Goal: Check status: Check status

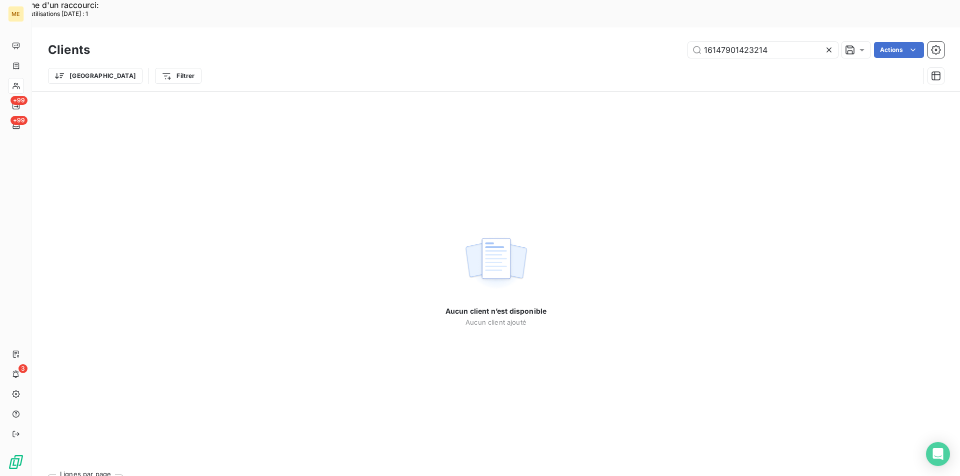
drag, startPoint x: 773, startPoint y: 22, endPoint x: 620, endPoint y: 24, distance: 153.5
click at [620, 42] on div "16147901423214 Actions" at bounding box center [523, 50] width 842 height 16
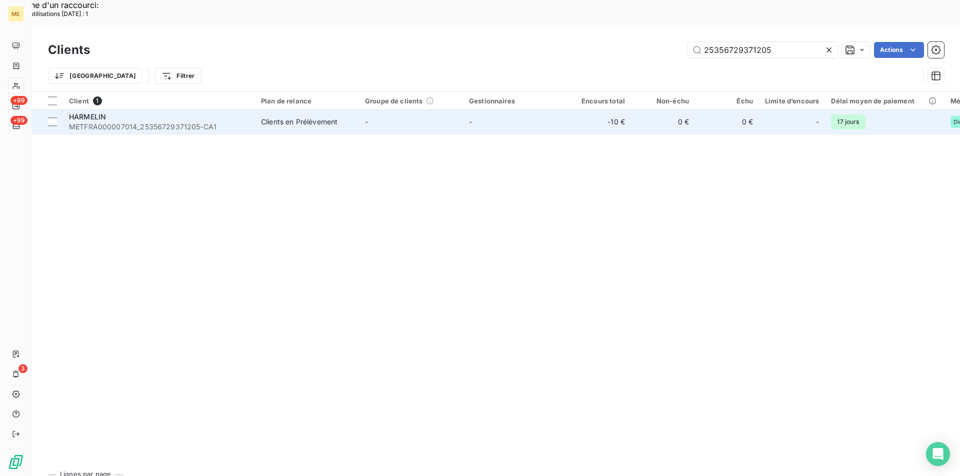
type input "25356729371205"
click at [90, 122] on span "METFRA000007014_25356729371205-CA1" at bounding box center [159, 127] width 180 height 10
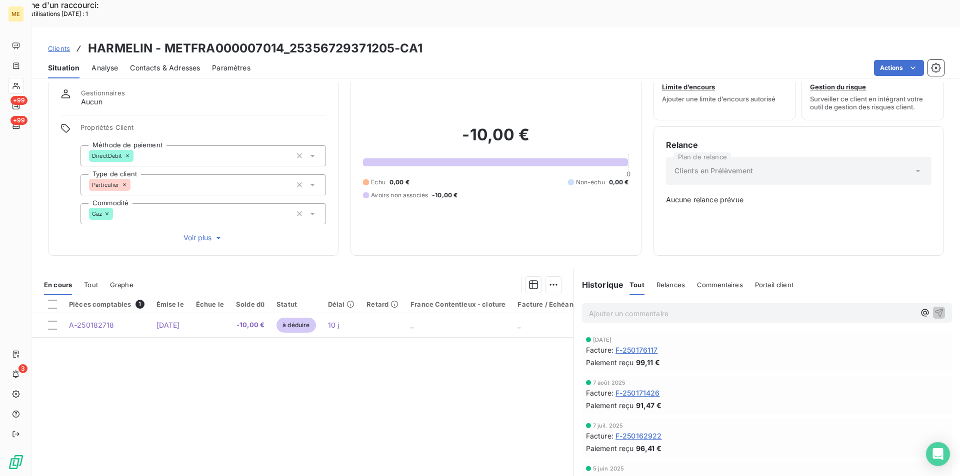
scroll to position [45, 0]
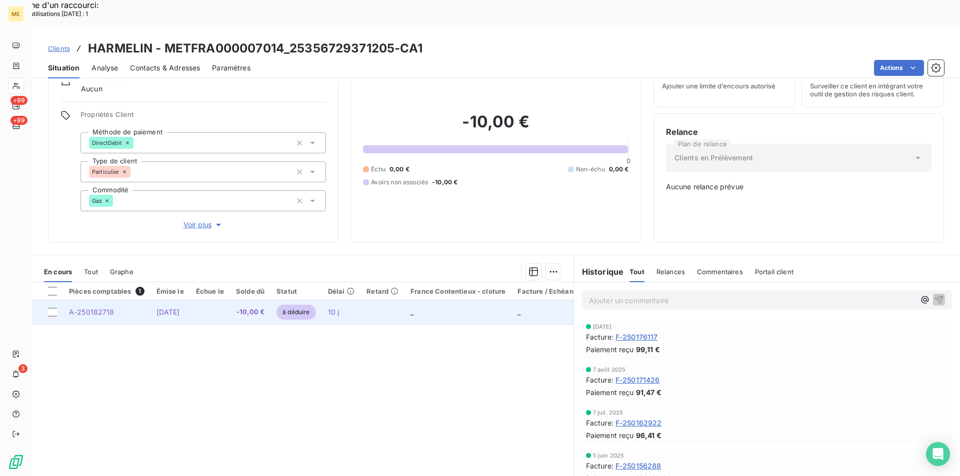
click at [117, 300] on td "A-250182718" at bounding box center [106, 312] width 87 height 24
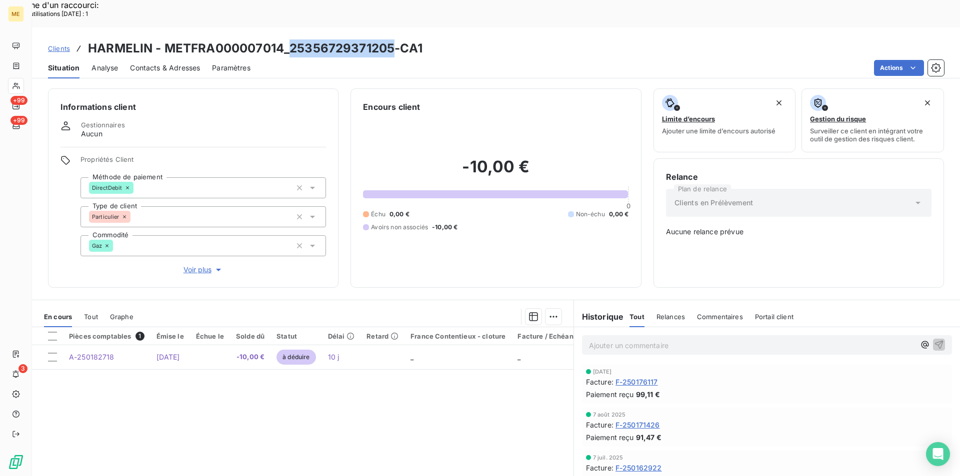
drag, startPoint x: 290, startPoint y: 22, endPoint x: 390, endPoint y: 21, distance: 99.5
click at [390, 39] on h3 "HARMELIN - METFRA000007014_25356729371205-CA1" at bounding box center [255, 48] width 334 height 18
click at [269, 39] on h3 "HARMELIN - METFRA000007014_25356729371205-CA1" at bounding box center [255, 48] width 334 height 18
drag, startPoint x: 283, startPoint y: 20, endPoint x: 167, endPoint y: 22, distance: 116.0
click at [167, 39] on h3 "HARMELIN - METFRA000007014_25356729371205-CA1" at bounding box center [255, 48] width 334 height 18
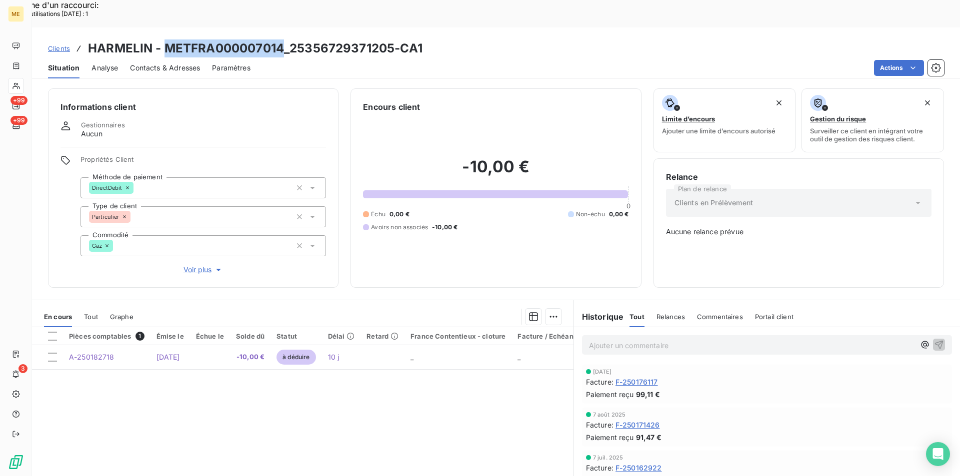
copy h3 "METFRA000007014"
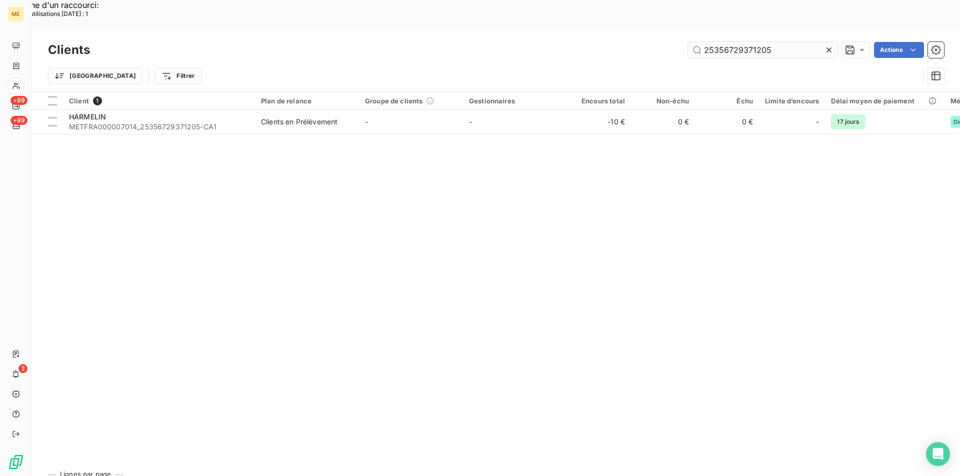
click at [720, 42] on input "25356729371205" at bounding box center [763, 50] width 150 height 16
click at [694, 42] on input "25356729371205" at bounding box center [763, 50] width 150 height 16
drag, startPoint x: 773, startPoint y: 21, endPoint x: 472, endPoint y: -13, distance: 302.9
paste input "METFRA000019660"
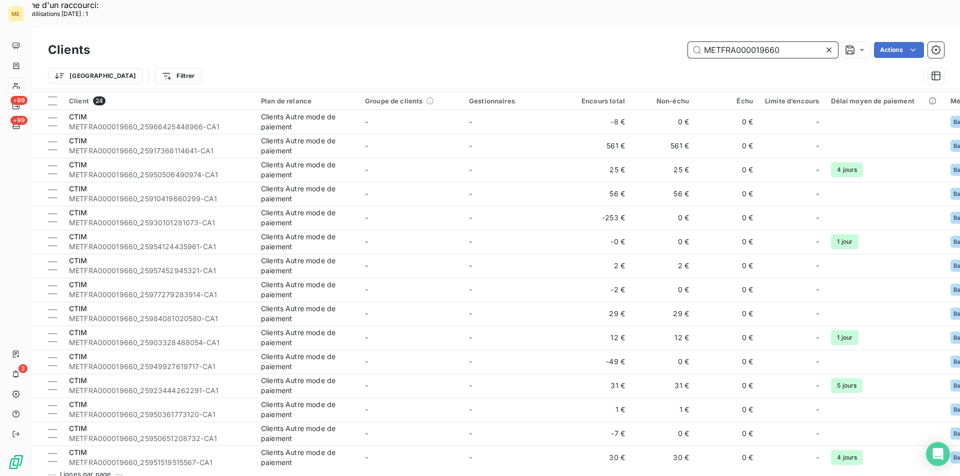
type input "METFRA000019660"
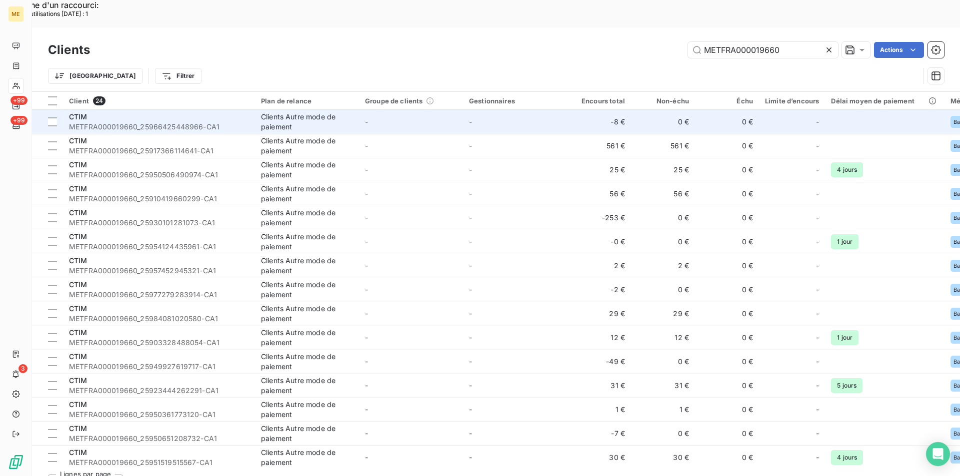
click at [136, 122] on span "METFRA000019660_25966425448966-CA1" at bounding box center [159, 127] width 180 height 10
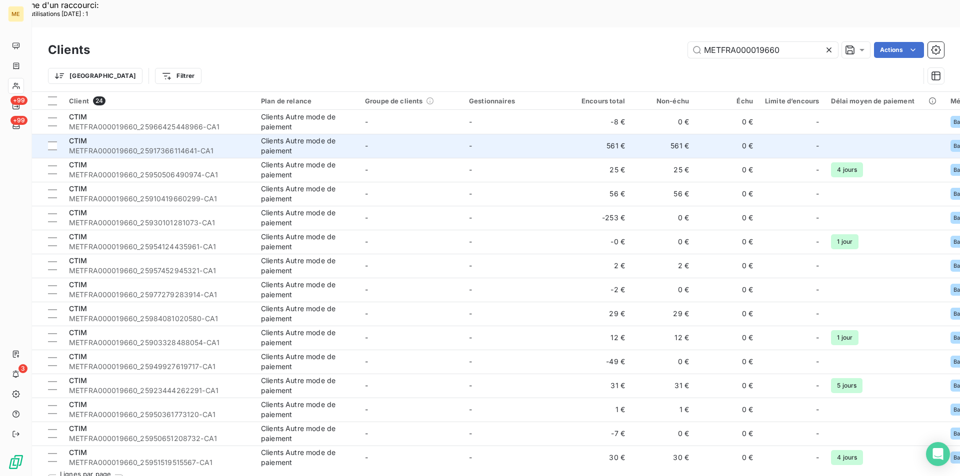
click at [112, 146] on span "METFRA000019660_25917366114641-CA1" at bounding box center [159, 151] width 180 height 10
